Goal: Information Seeking & Learning: Learn about a topic

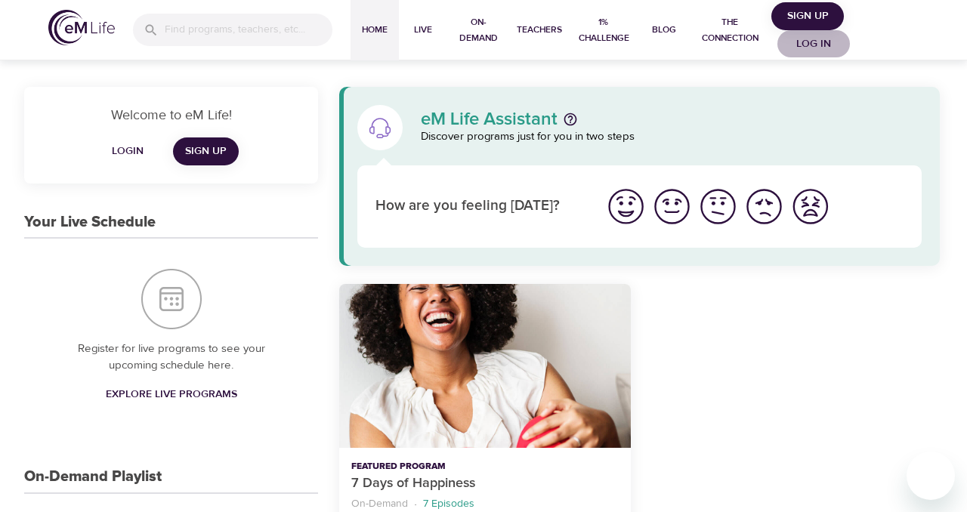
click at [819, 40] on span "Log in" at bounding box center [814, 44] width 60 height 19
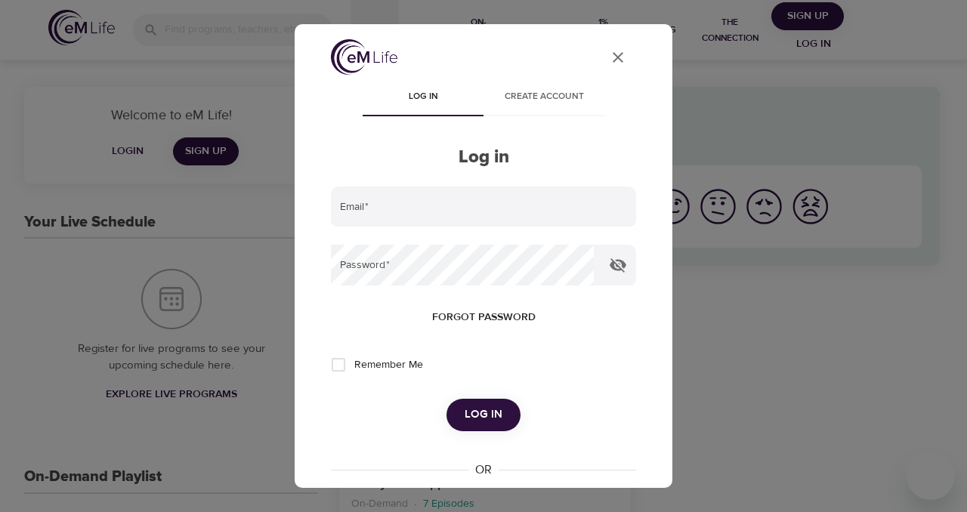
type input "kellogg.ck@comcast.net"
click at [487, 411] on span "Log in" at bounding box center [484, 415] width 38 height 20
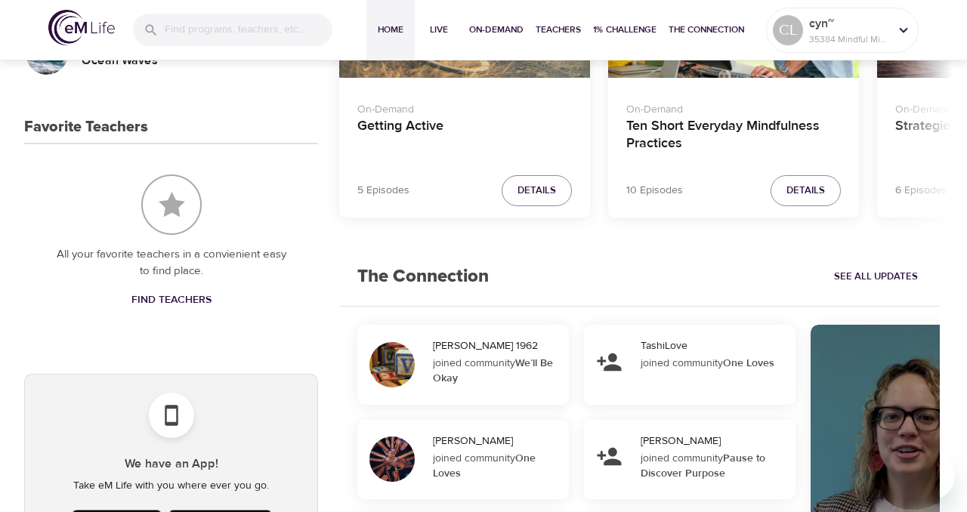
scroll to position [792, 0]
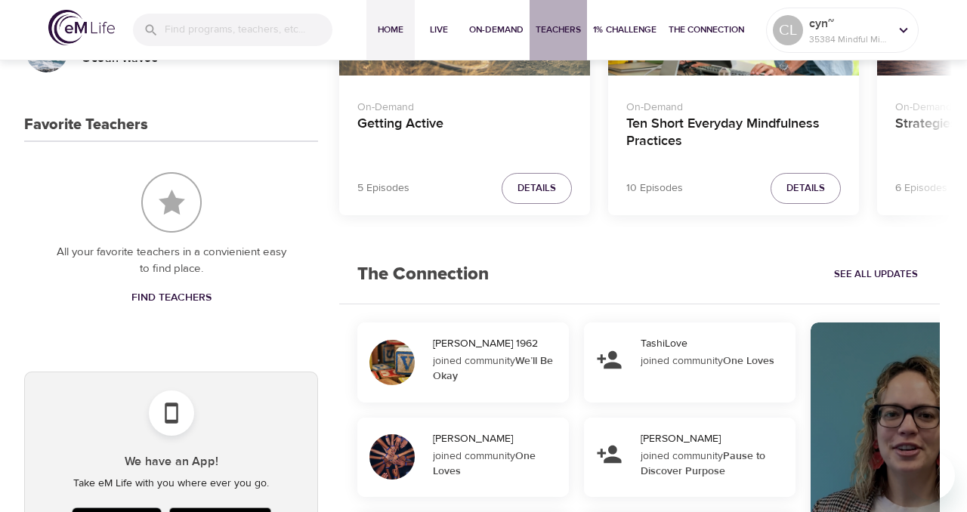
click at [556, 35] on span "Teachers" at bounding box center [558, 30] width 45 height 16
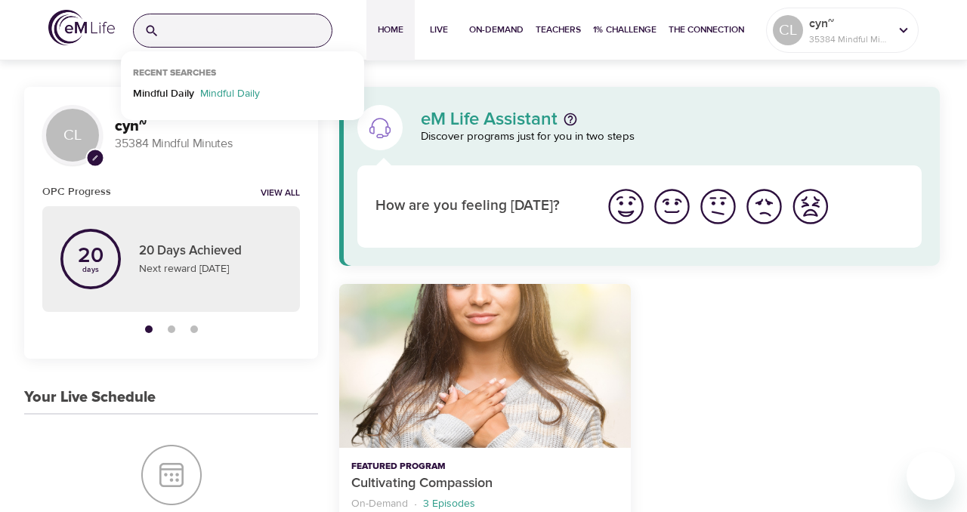
click at [195, 37] on input "search" at bounding box center [249, 30] width 166 height 32
click at [169, 94] on p "Mindful Daily" at bounding box center [163, 97] width 61 height 22
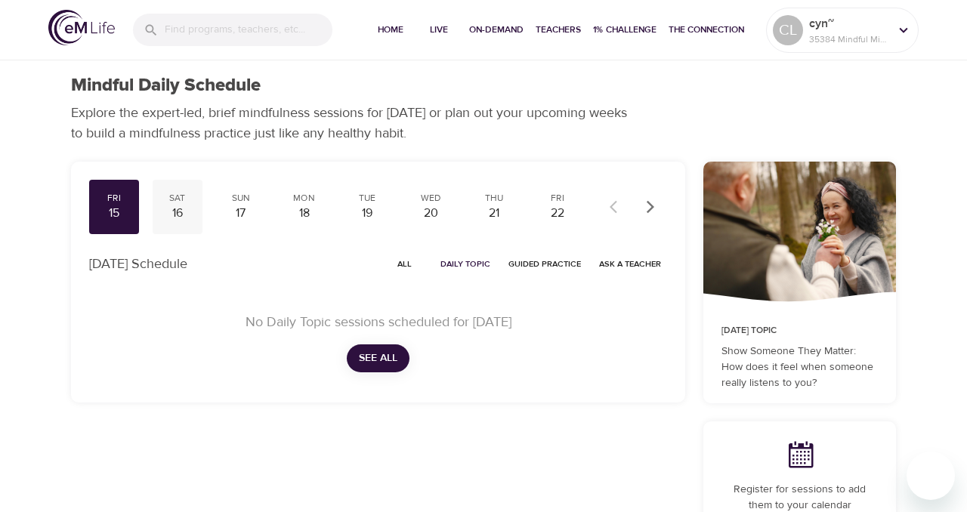
click at [179, 210] on div "16" at bounding box center [178, 213] width 38 height 17
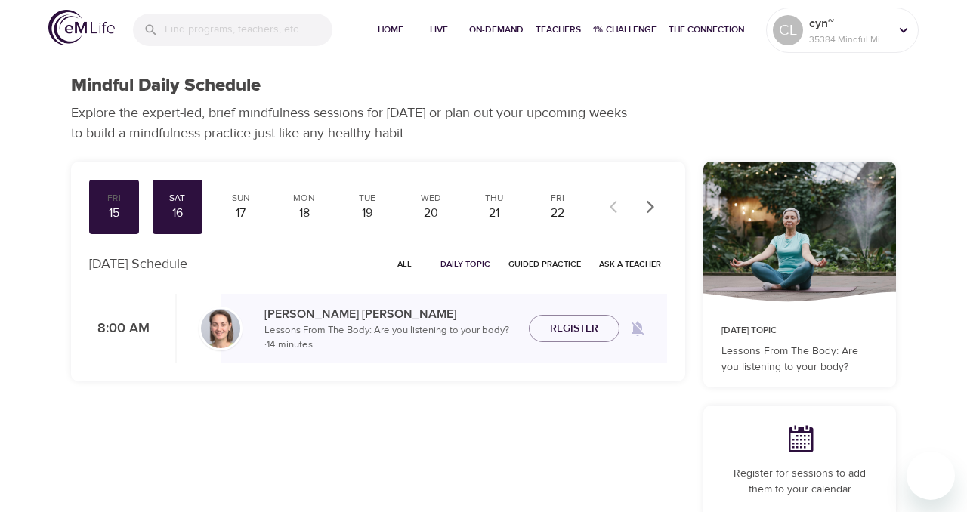
scroll to position [82, 0]
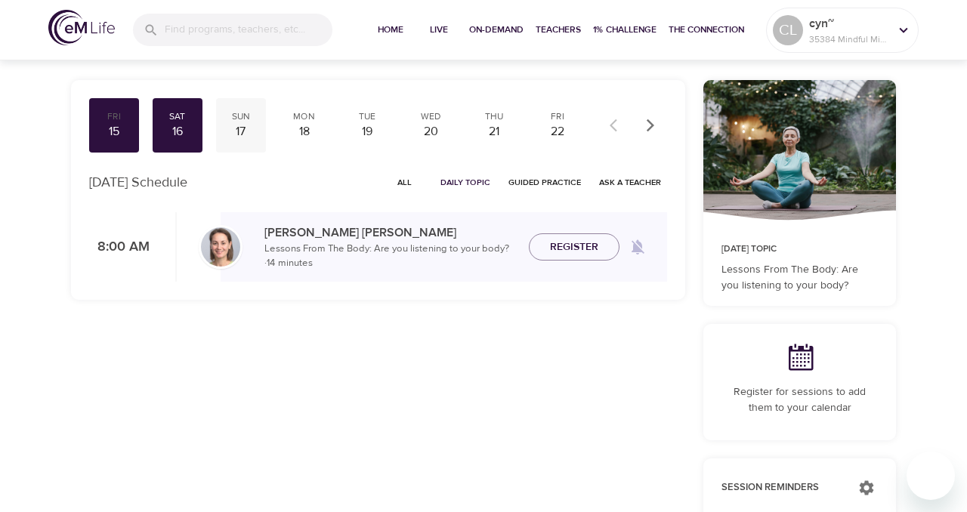
click at [239, 132] on div "17" at bounding box center [241, 131] width 38 height 17
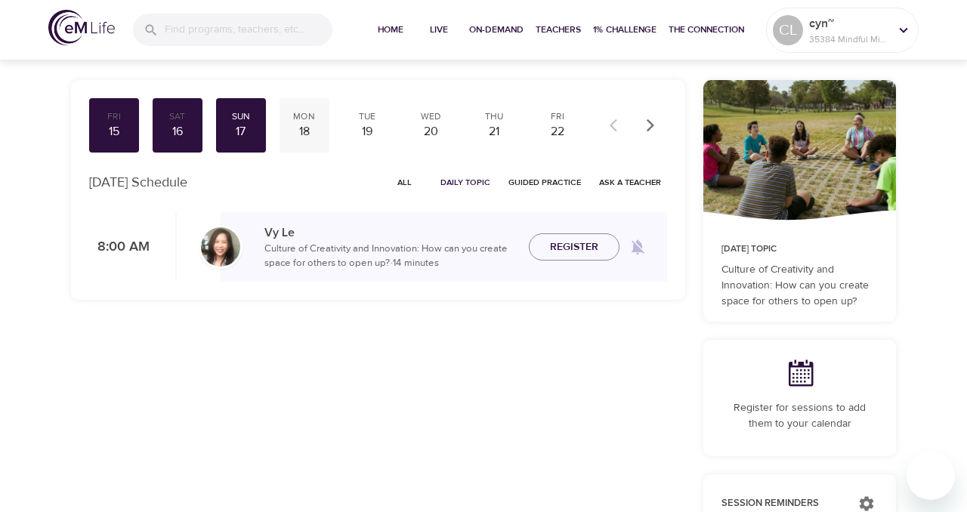
click at [307, 137] on div "18" at bounding box center [305, 131] width 38 height 17
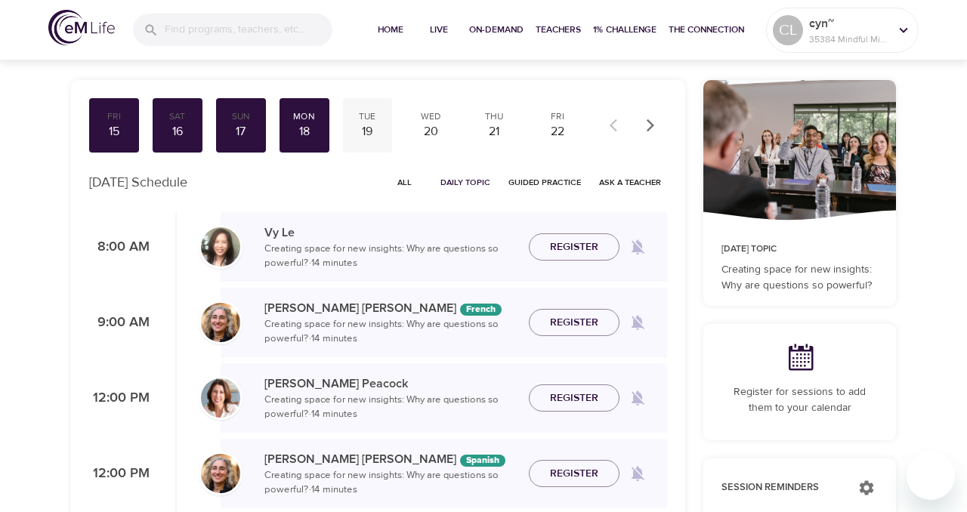
click at [369, 138] on div "19" at bounding box center [368, 131] width 38 height 17
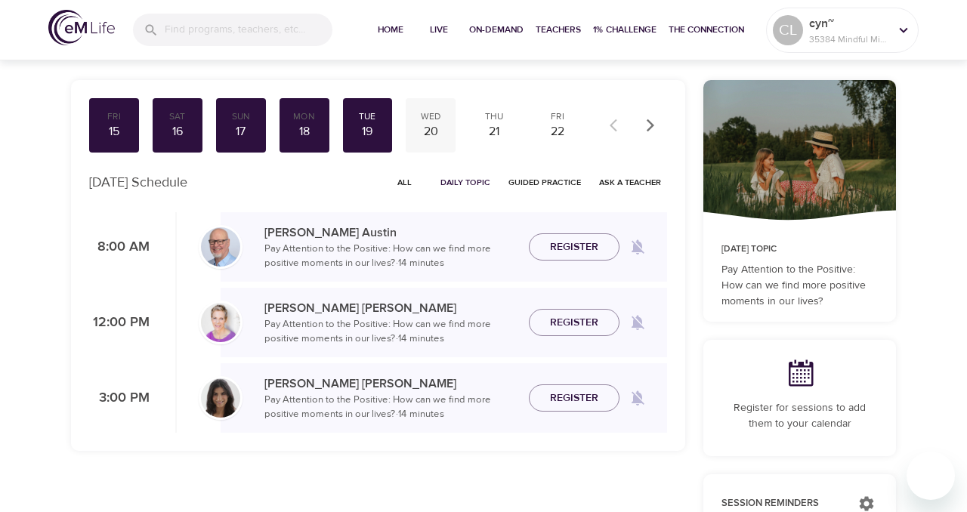
click at [434, 138] on div "20" at bounding box center [431, 131] width 38 height 17
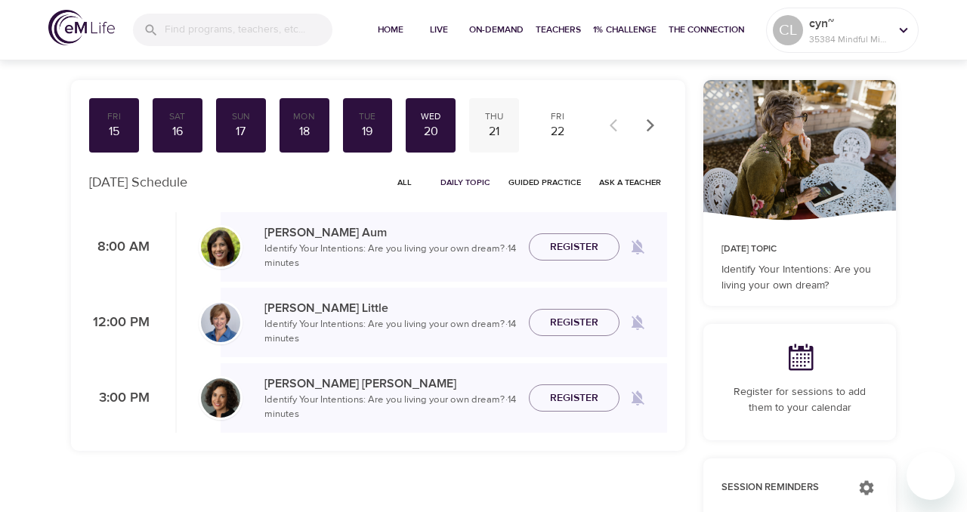
click at [496, 136] on div "21" at bounding box center [494, 131] width 38 height 17
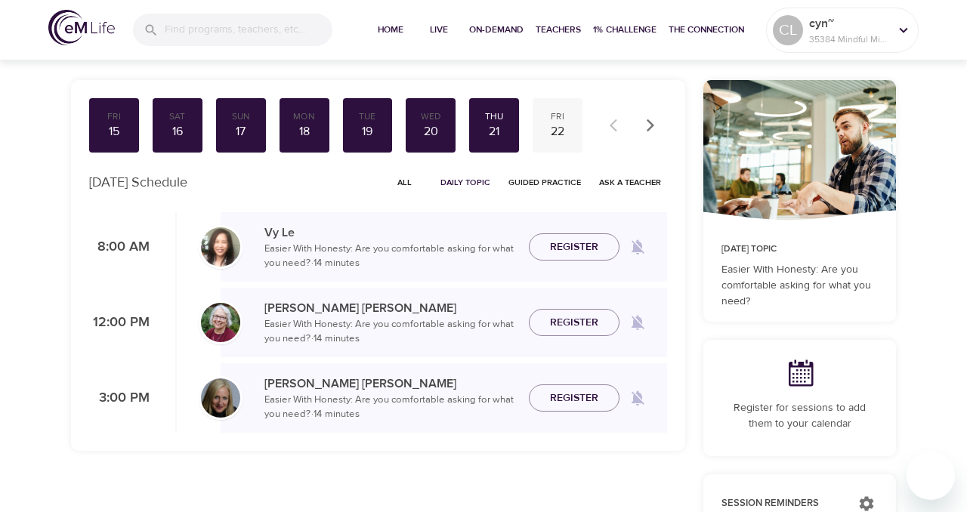
click at [564, 135] on div "22" at bounding box center [558, 131] width 38 height 17
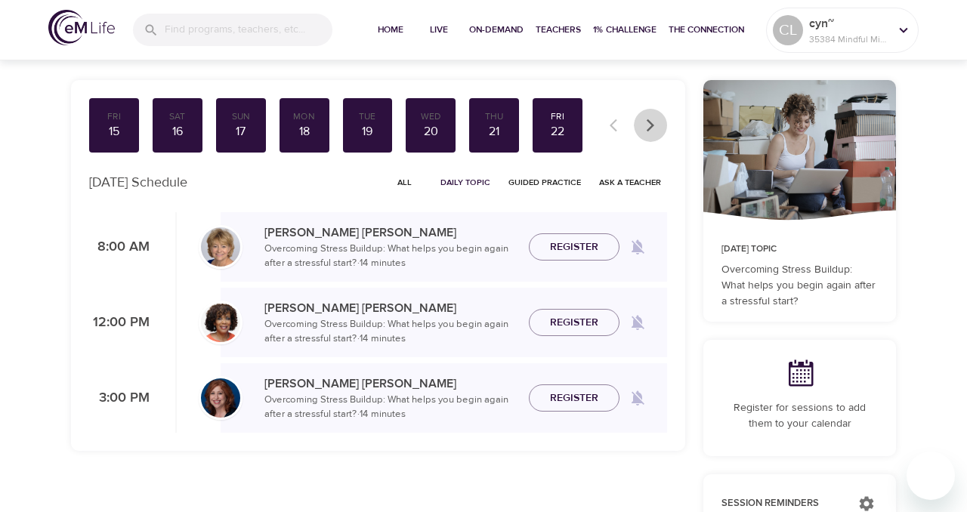
click at [655, 128] on icon "button" at bounding box center [650, 125] width 15 height 15
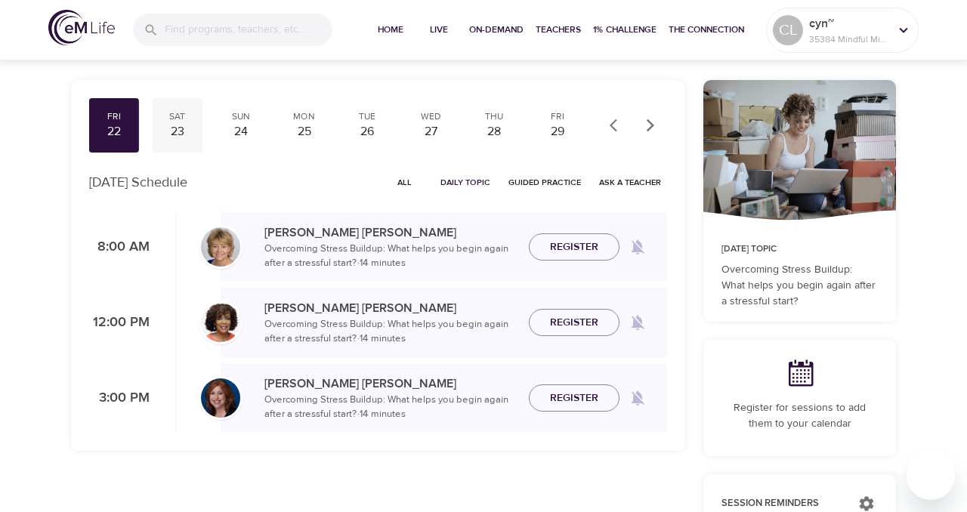
click at [179, 127] on div "23" at bounding box center [178, 131] width 38 height 17
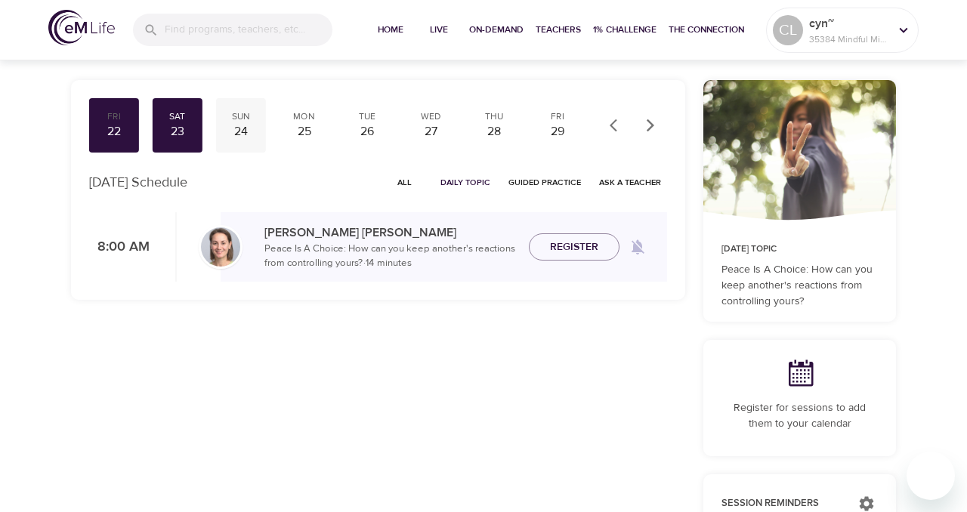
click at [244, 135] on div "24" at bounding box center [241, 131] width 38 height 17
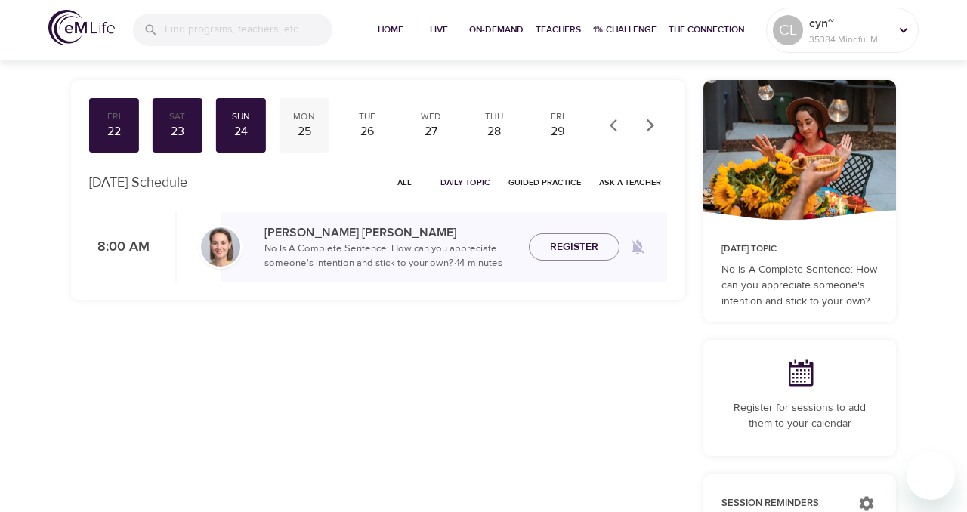
click at [307, 141] on div "Mon 25" at bounding box center [305, 125] width 50 height 54
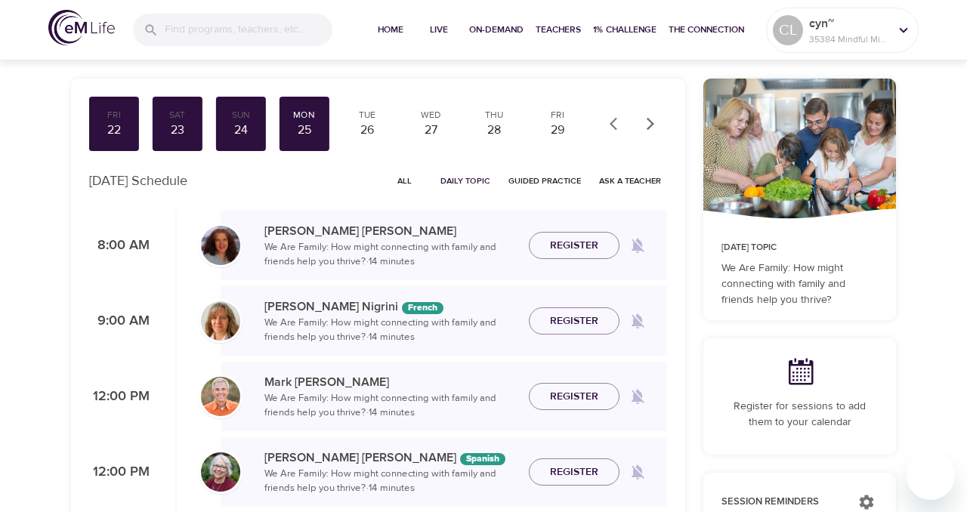
scroll to position [81, 0]
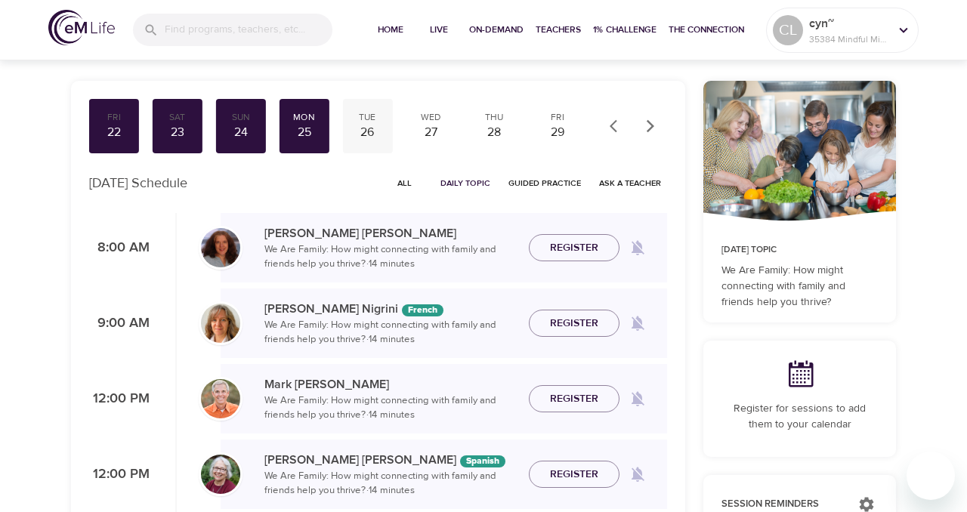
click at [370, 136] on div "26" at bounding box center [368, 132] width 38 height 17
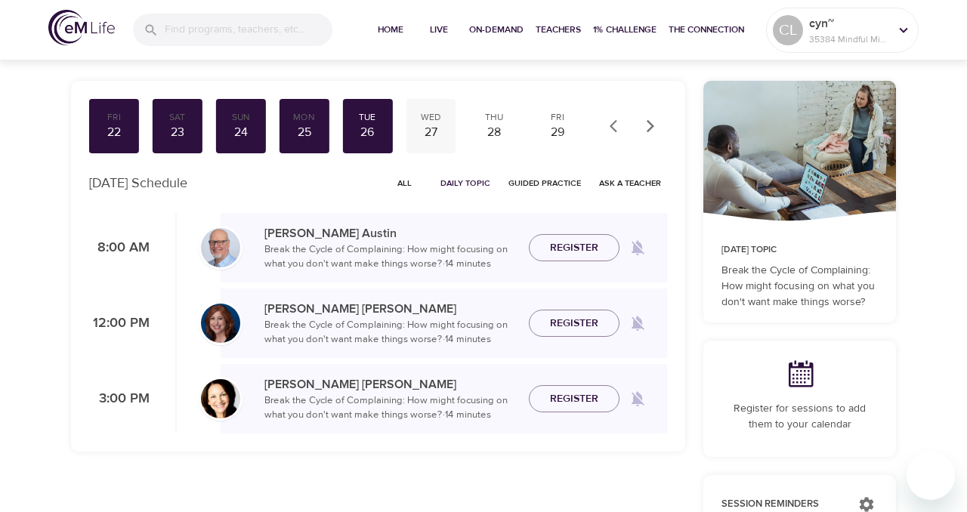
click at [430, 134] on div "27" at bounding box center [431, 132] width 38 height 17
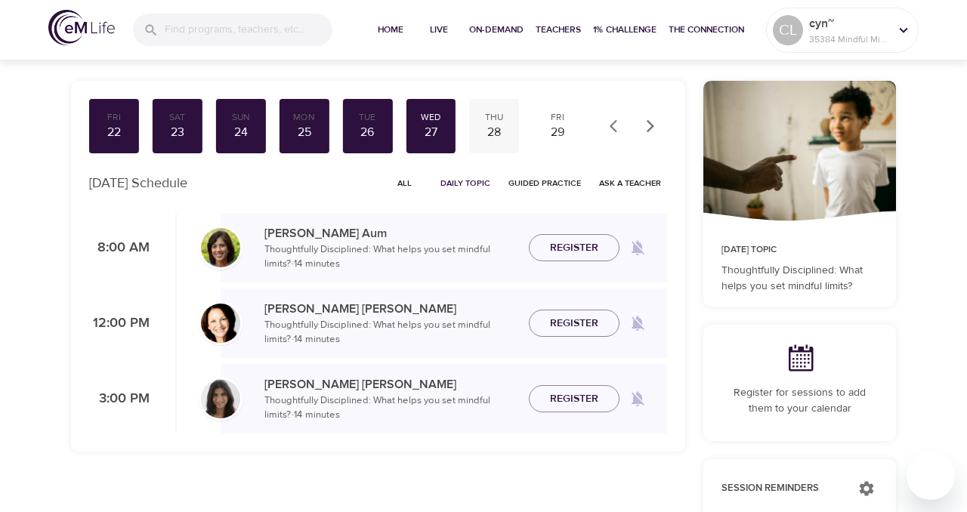
click at [496, 135] on div "28" at bounding box center [494, 132] width 38 height 17
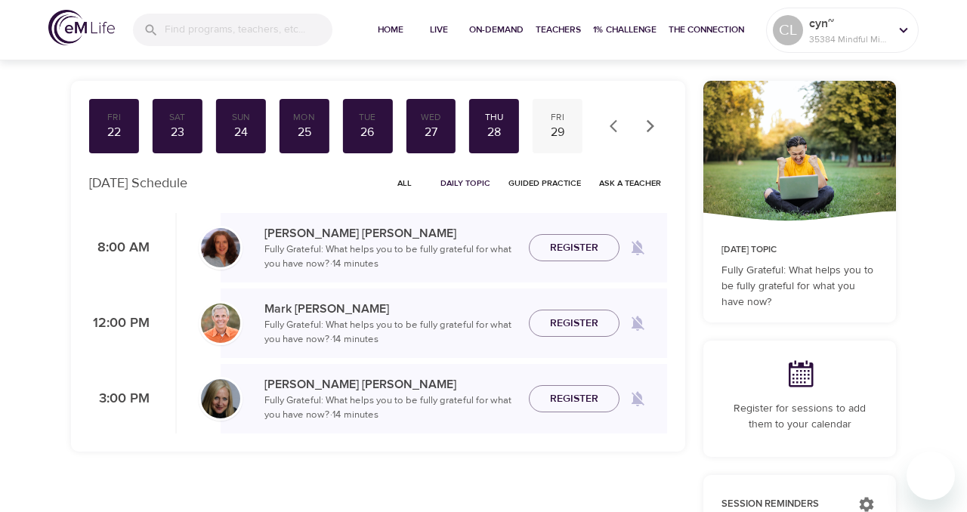
click at [560, 138] on div "29" at bounding box center [558, 132] width 38 height 17
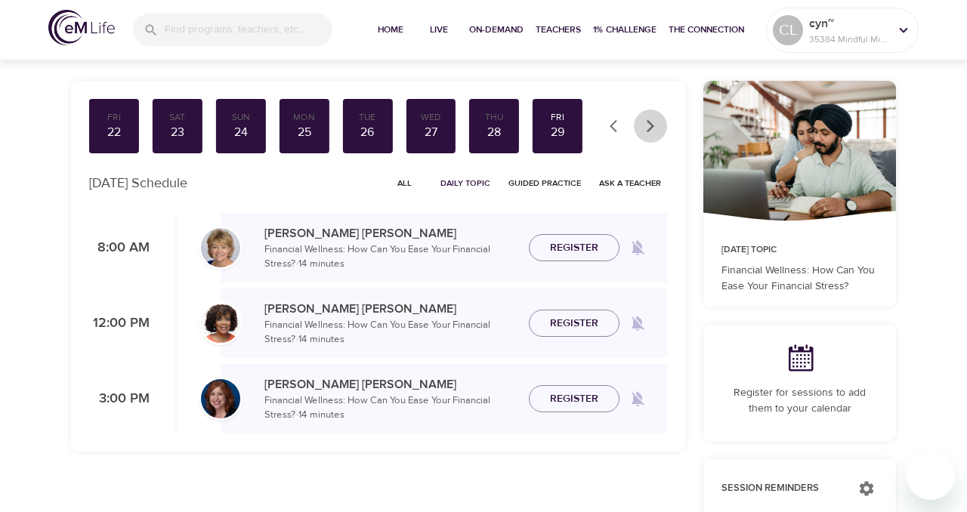
click at [652, 127] on icon "button" at bounding box center [651, 125] width 8 height 13
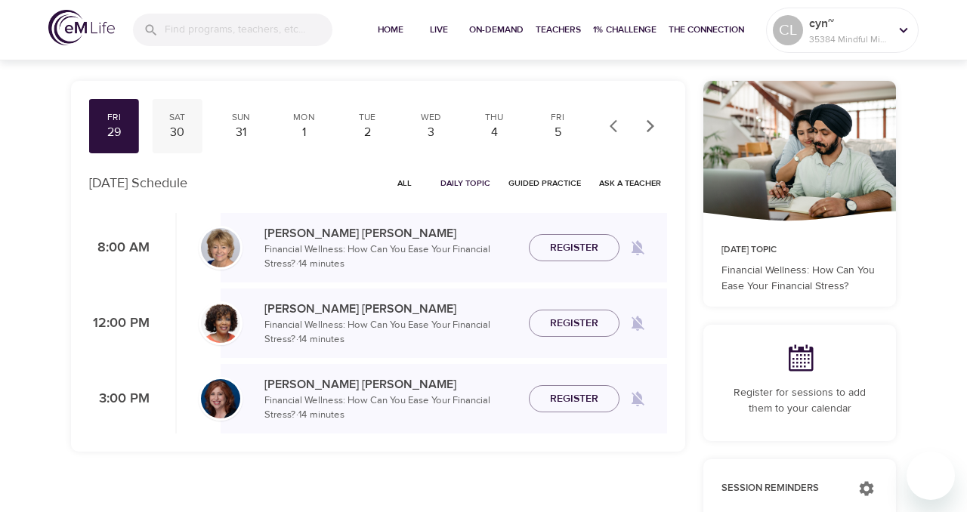
click at [175, 127] on div "30" at bounding box center [178, 132] width 38 height 17
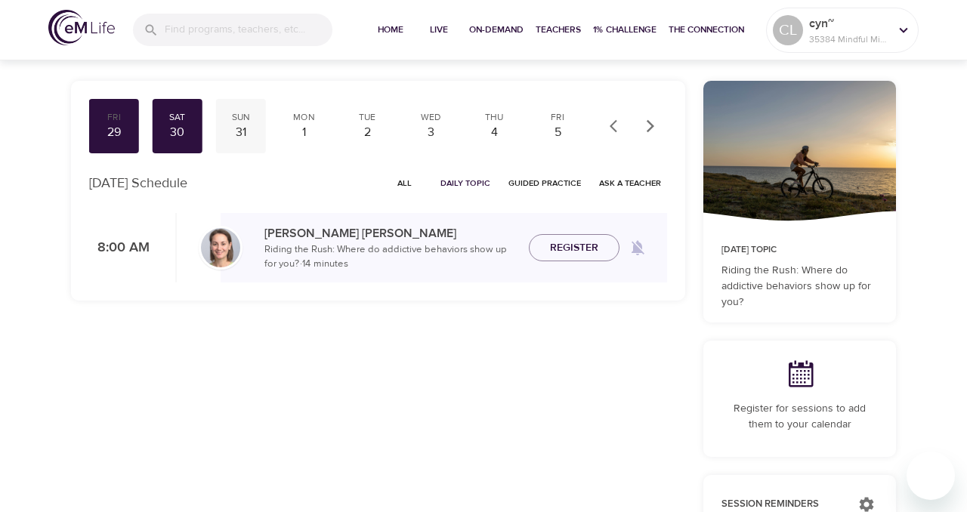
click at [240, 136] on div "31" at bounding box center [241, 132] width 38 height 17
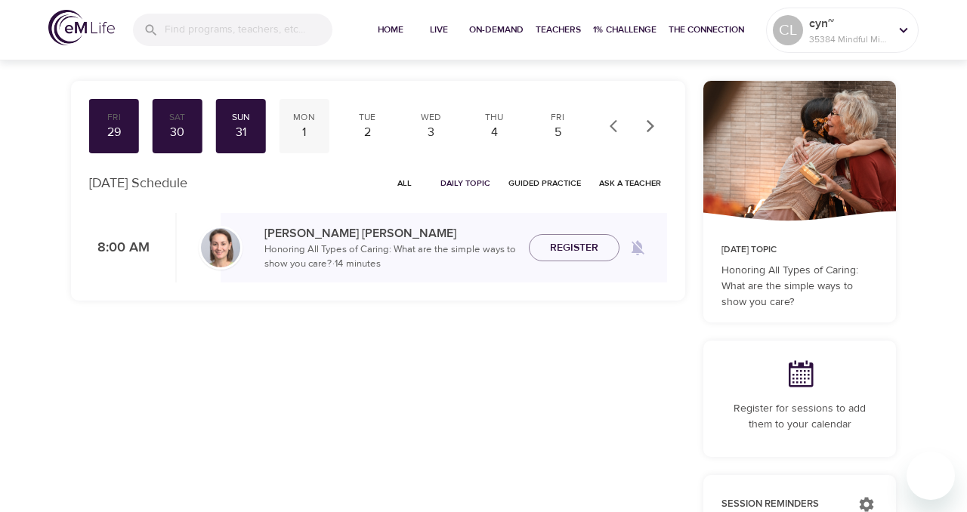
click at [300, 139] on div "1" at bounding box center [305, 132] width 38 height 17
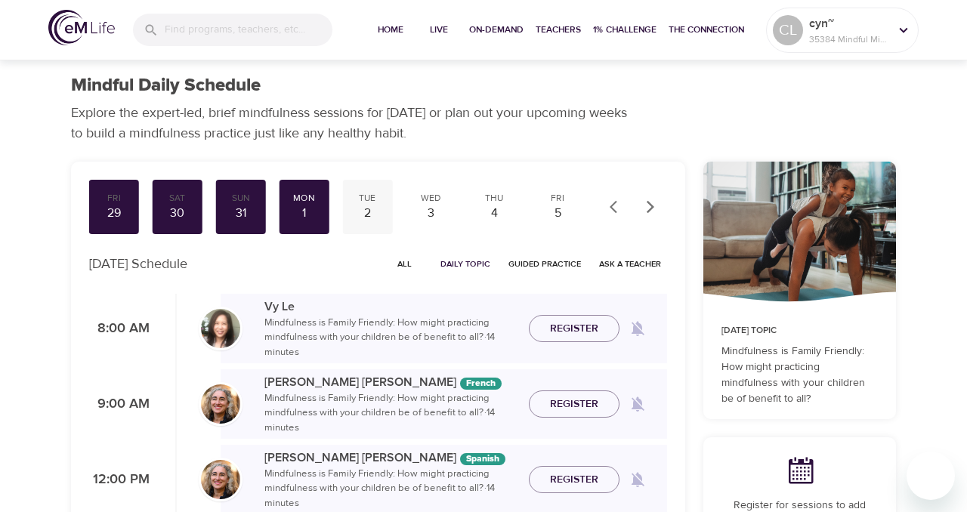
click at [364, 214] on div "2" at bounding box center [368, 213] width 38 height 17
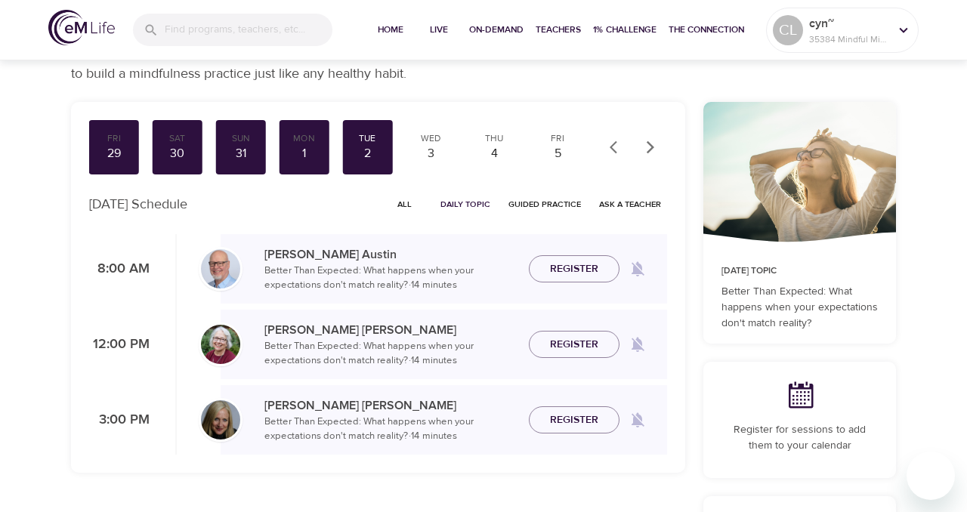
scroll to position [26, 0]
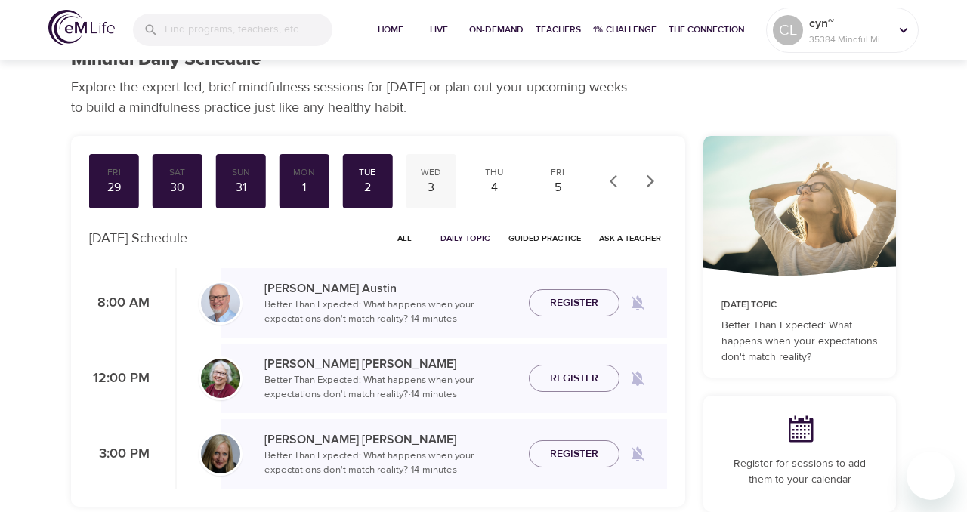
click at [433, 187] on div "3" at bounding box center [431, 187] width 38 height 17
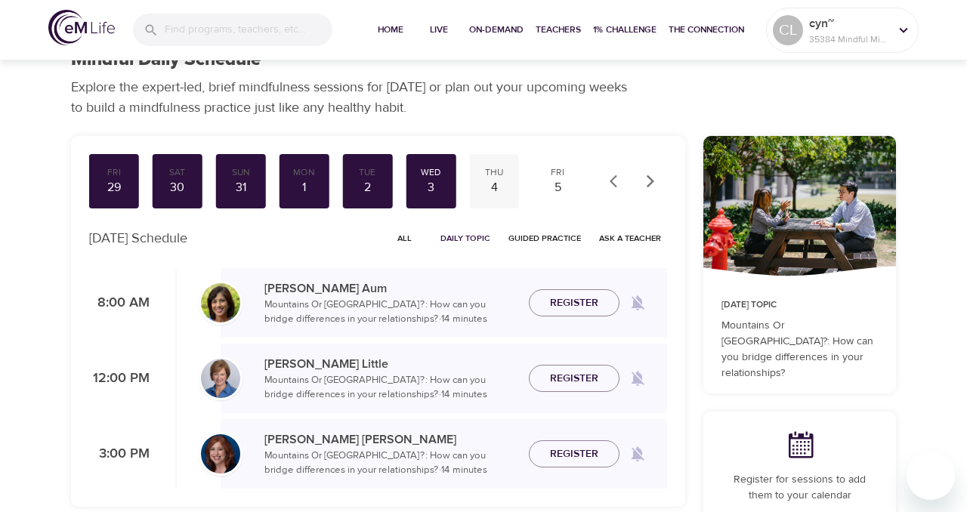
click at [490, 190] on div "4" at bounding box center [494, 187] width 38 height 17
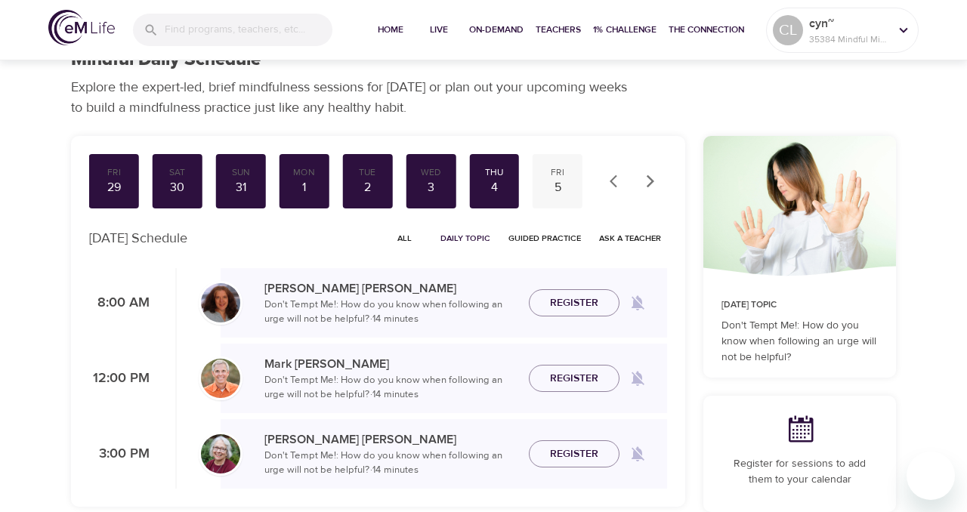
click at [554, 185] on div "5" at bounding box center [558, 187] width 38 height 17
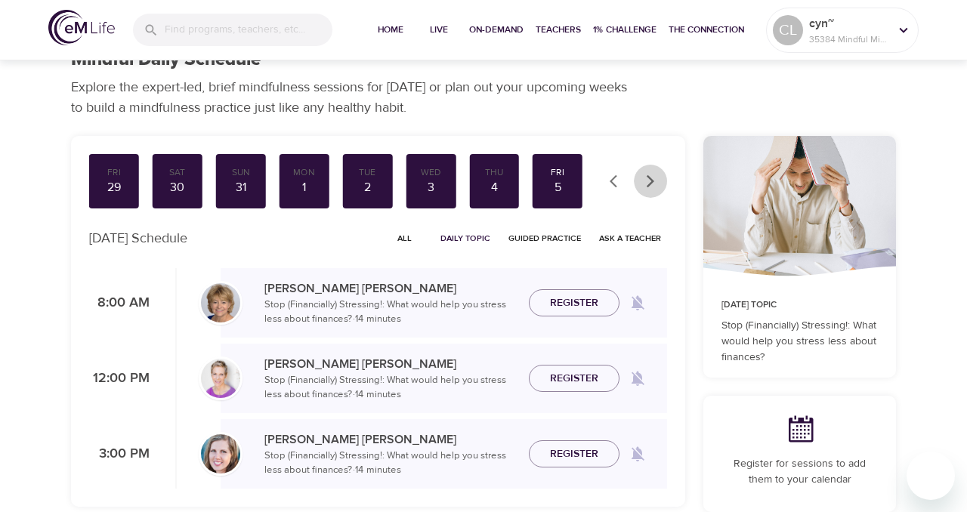
click at [652, 187] on icon "button" at bounding box center [650, 181] width 15 height 15
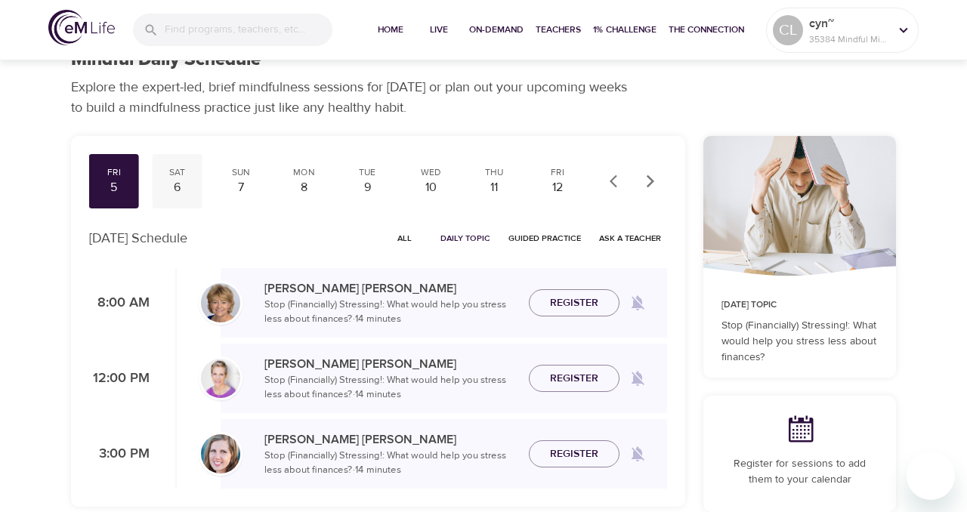
click at [176, 182] on div "6" at bounding box center [178, 187] width 38 height 17
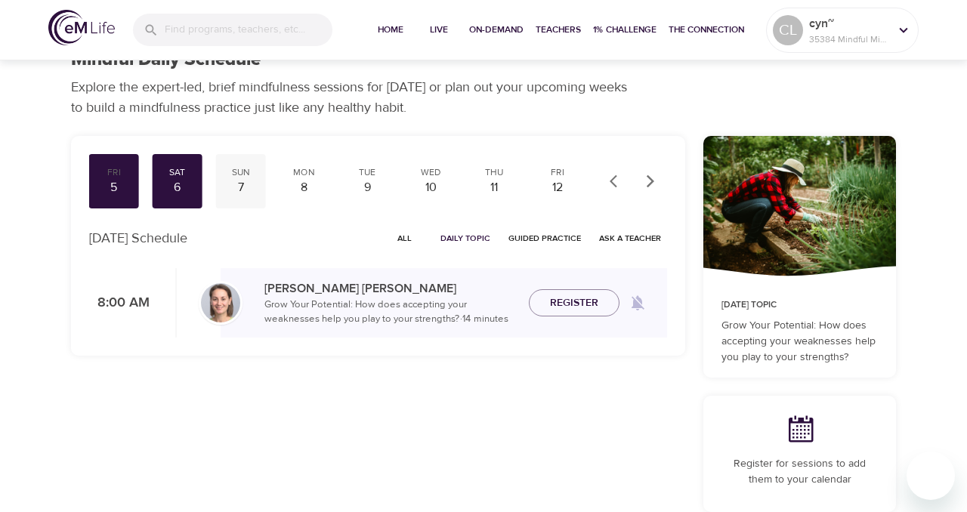
click at [239, 188] on div "7" at bounding box center [241, 187] width 38 height 17
